Goal: Transaction & Acquisition: Purchase product/service

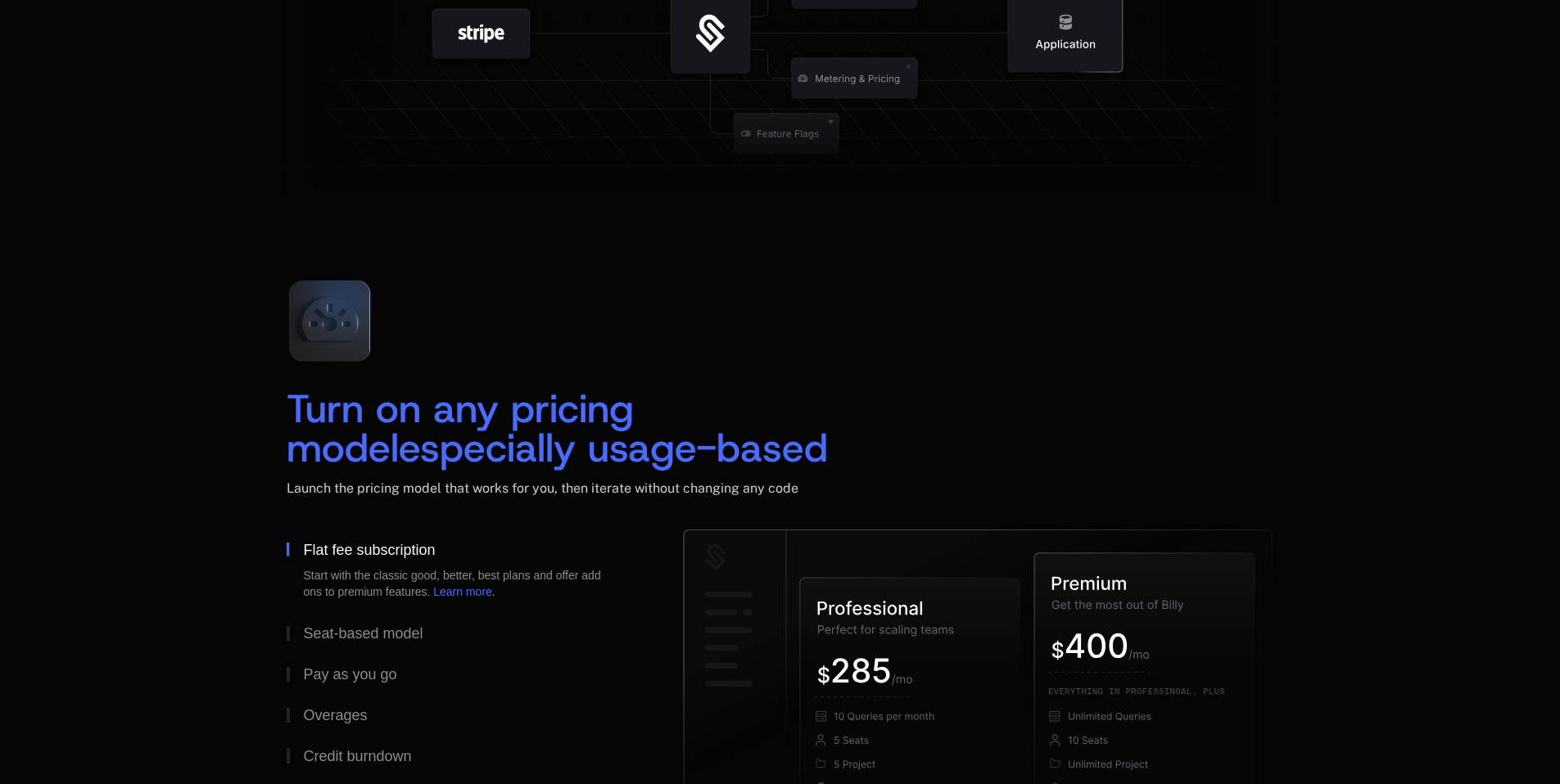
scroll to position [1819, 0]
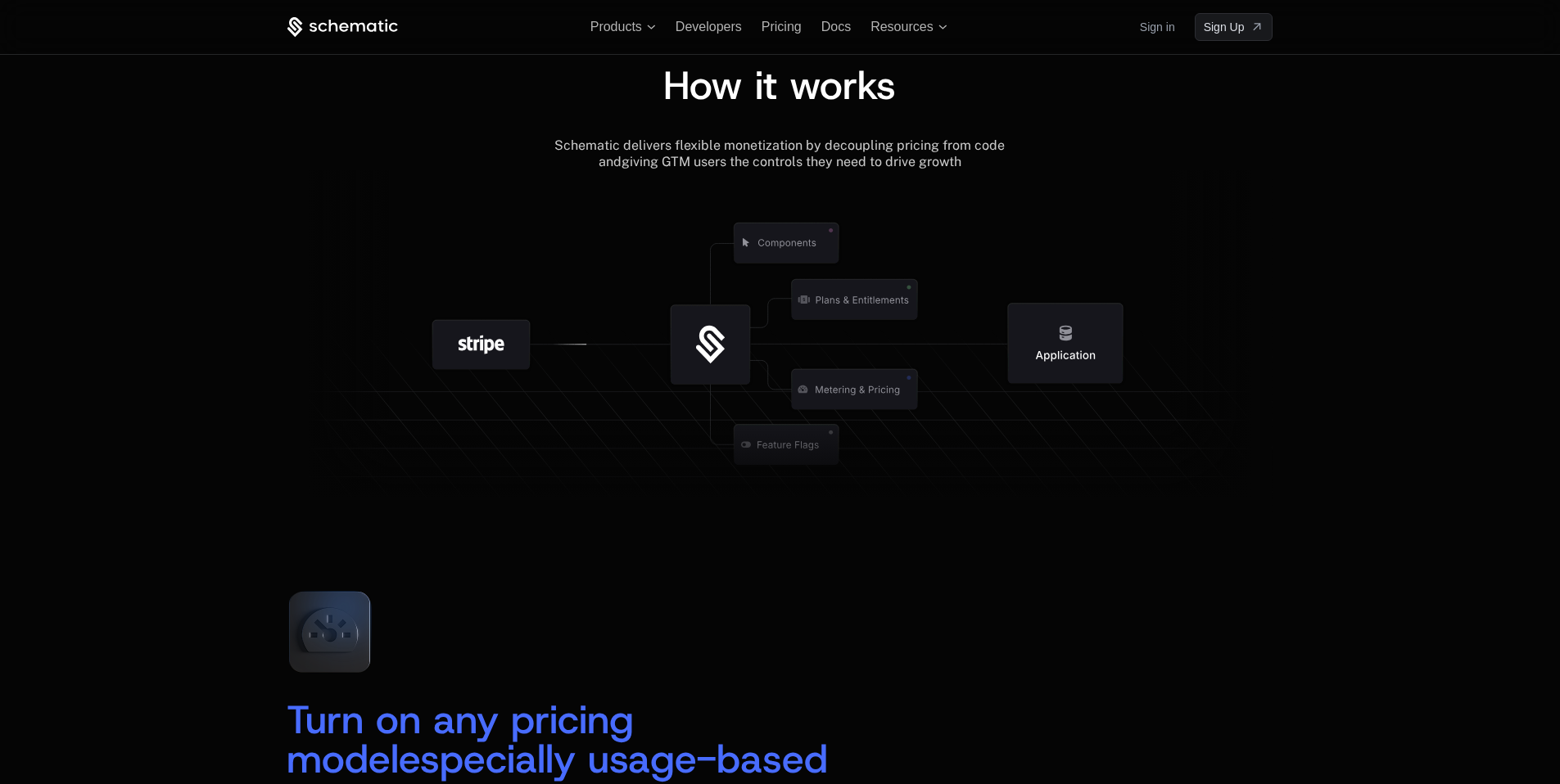
click at [1069, 346] on icon at bounding box center [1065, 344] width 115 height 81
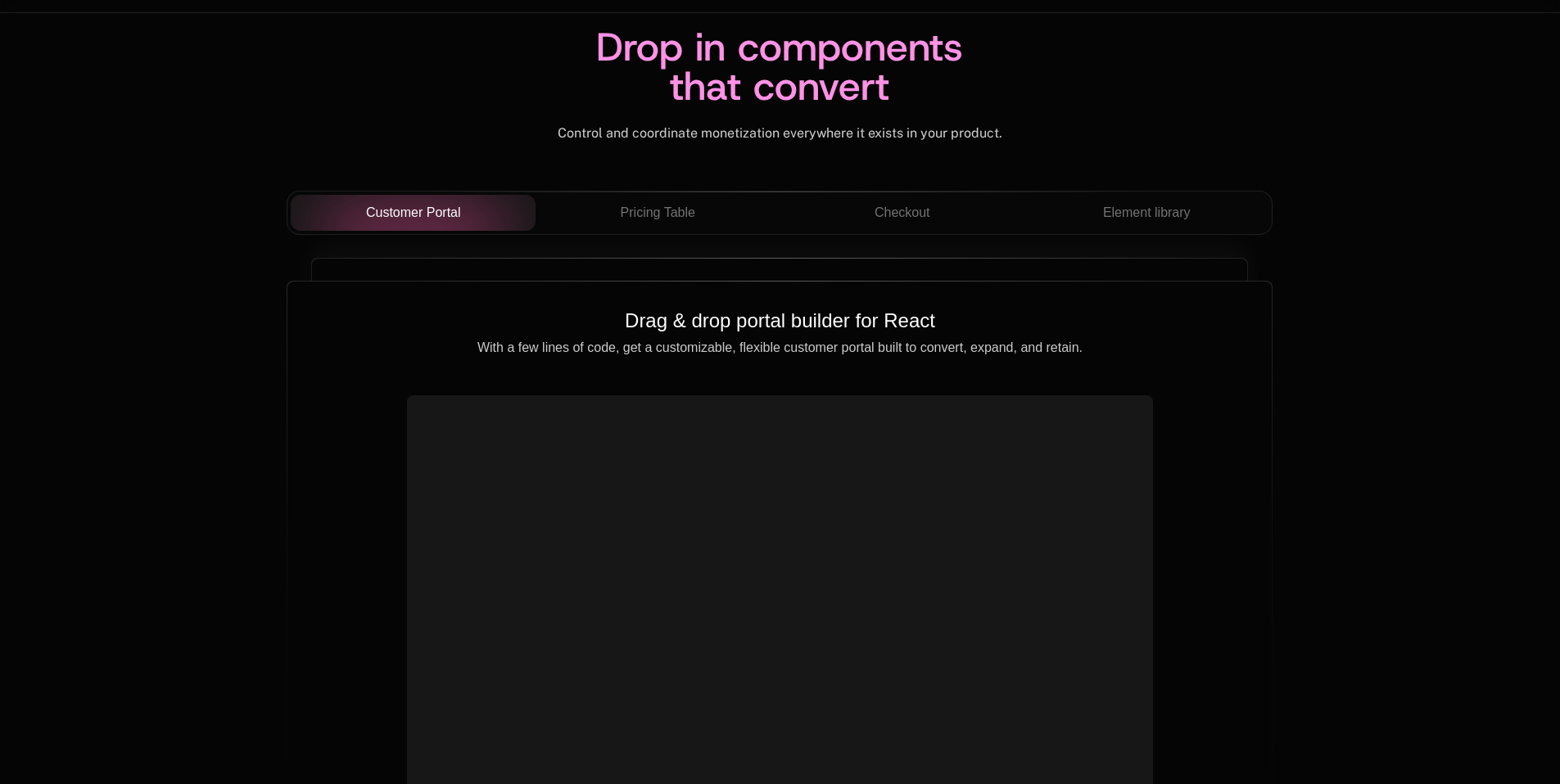
scroll to position [5640, 0]
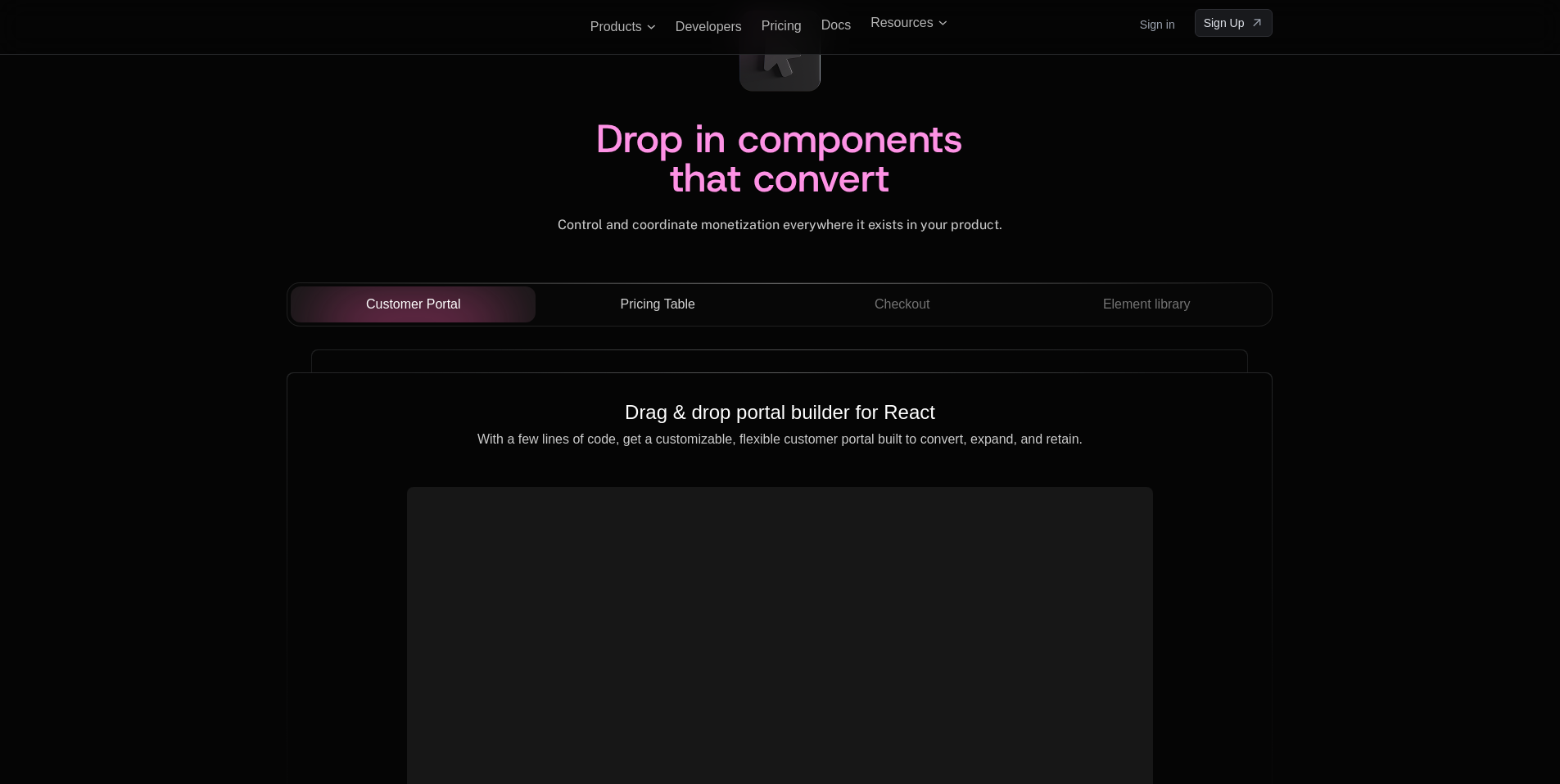
click at [638, 321] on button "Pricing Table" at bounding box center [658, 305] width 245 height 36
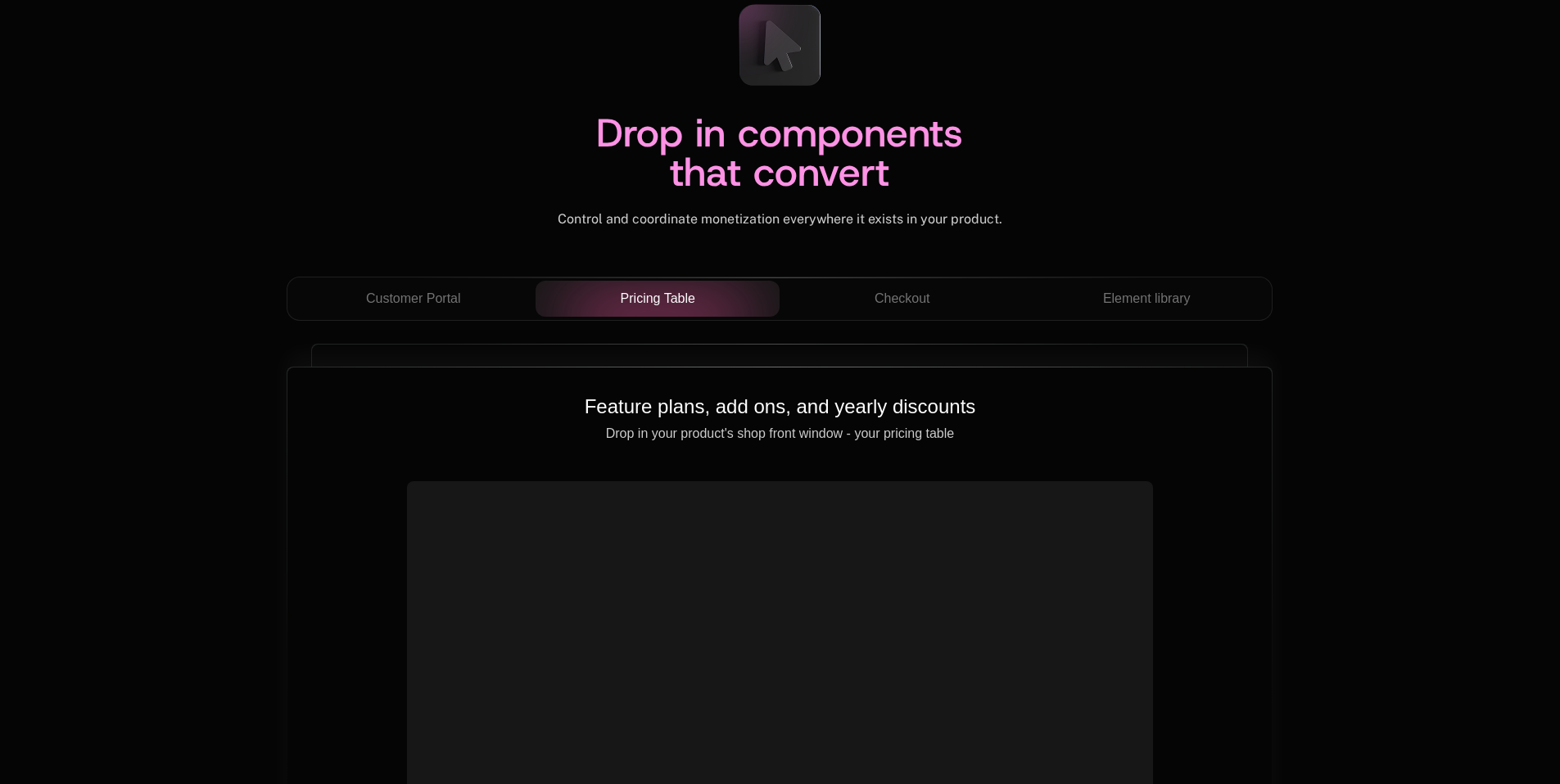
scroll to position [5799, 0]
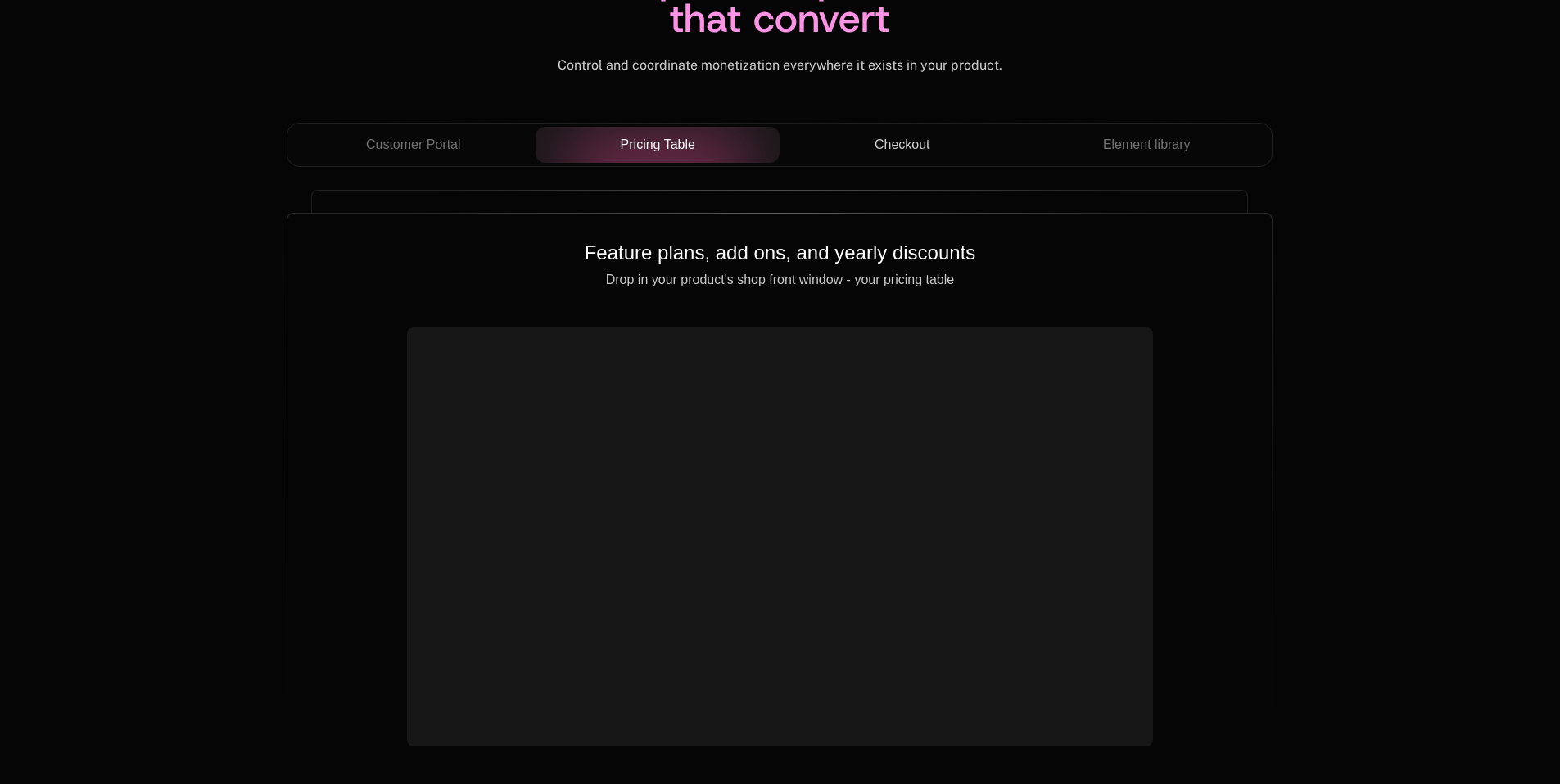
click at [871, 160] on button "Checkout" at bounding box center [902, 145] width 245 height 36
